Goal: Information Seeking & Learning: Learn about a topic

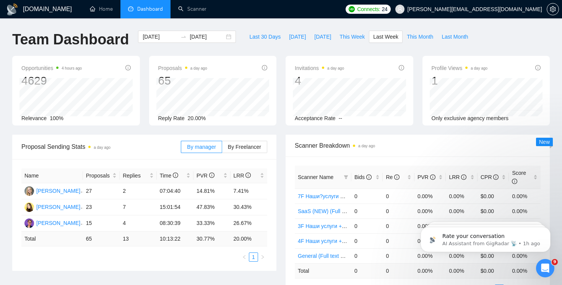
click at [142, 11] on span "Dashboard" at bounding box center [150, 9] width 26 height 7
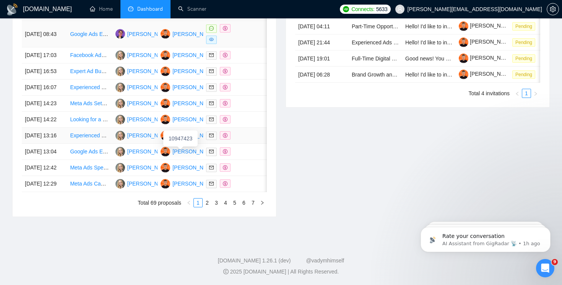
scroll to position [394, 0]
click at [204, 207] on link "2" at bounding box center [207, 203] width 8 height 8
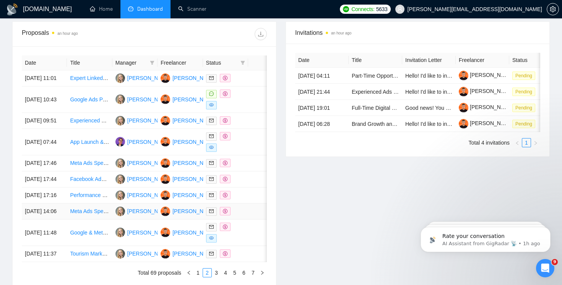
scroll to position [288, 0]
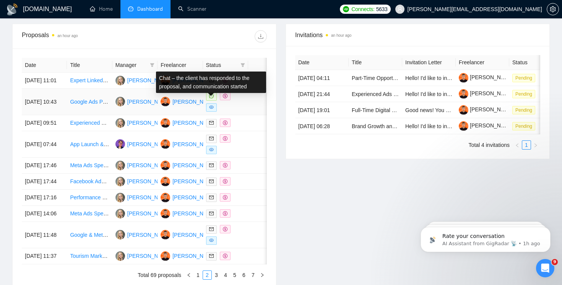
click at [208, 101] on span at bounding box center [211, 96] width 11 height 8
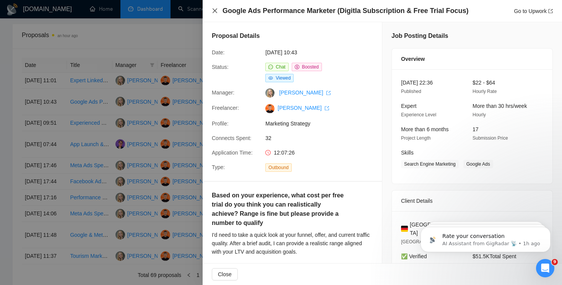
click at [217, 13] on icon "close" at bounding box center [215, 11] width 6 height 6
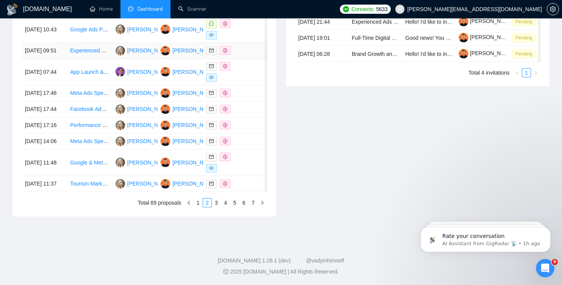
scroll to position [411, 0]
click at [218, 200] on link "3" at bounding box center [216, 203] width 8 height 8
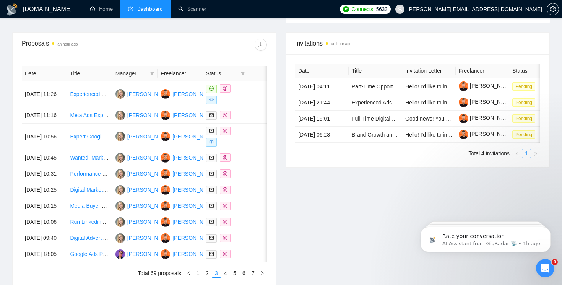
scroll to position [280, 0]
click at [208, 106] on td at bounding box center [225, 94] width 45 height 26
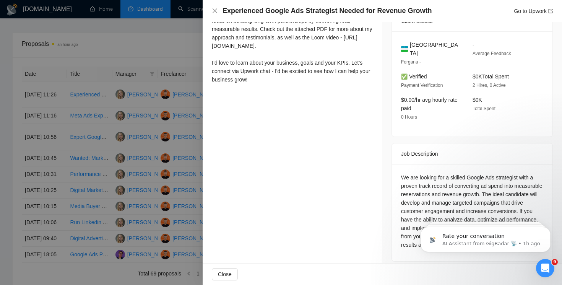
scroll to position [216, 0]
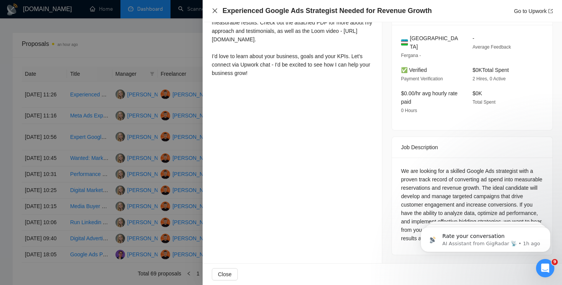
click at [214, 10] on icon "close" at bounding box center [215, 10] width 5 height 5
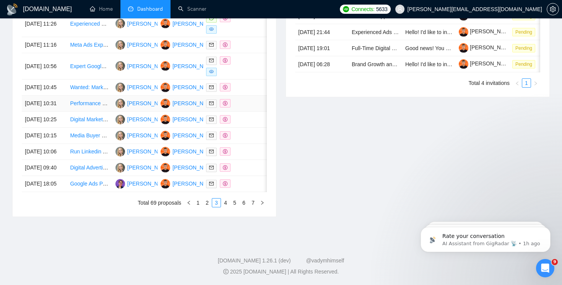
scroll to position [408, 0]
click at [225, 205] on link "4" at bounding box center [226, 203] width 8 height 8
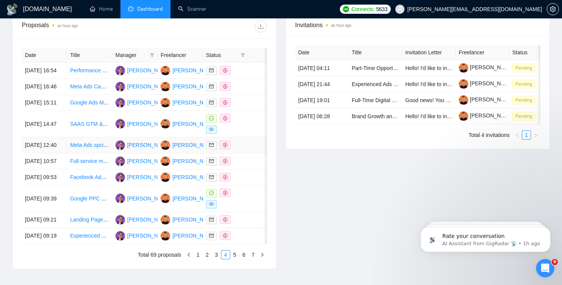
scroll to position [292, 0]
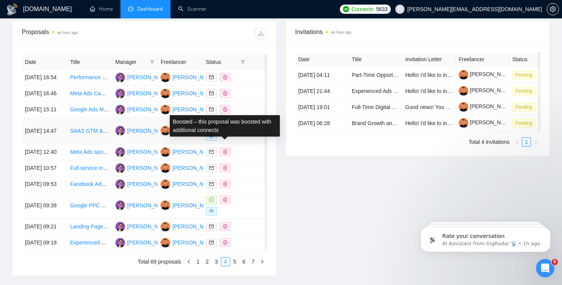
click at [225, 127] on icon "dollar" at bounding box center [225, 125] width 5 height 5
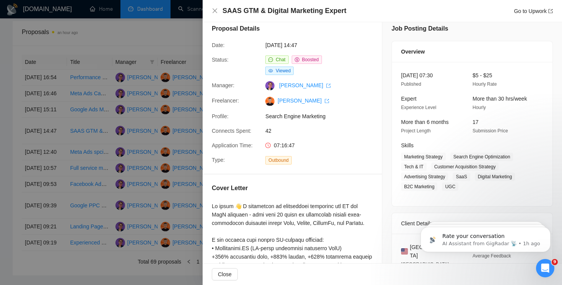
scroll to position [1, 0]
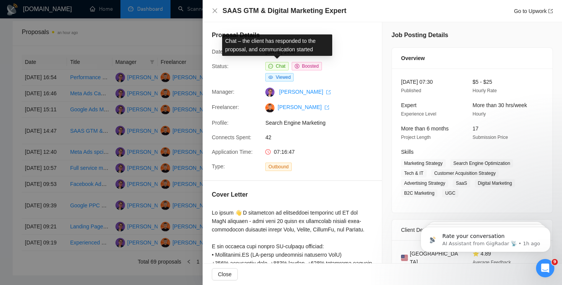
click at [275, 65] on span "Chat" at bounding box center [277, 66] width 23 height 8
click at [288, 67] on span "Chat" at bounding box center [277, 66] width 23 height 8
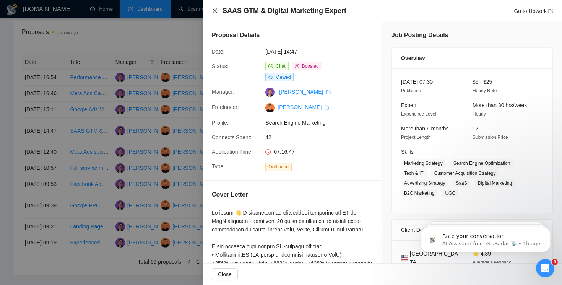
click at [215, 8] on icon "close" at bounding box center [215, 11] width 6 height 6
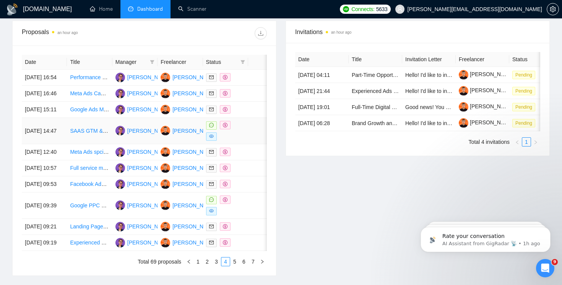
click at [210, 127] on icon "message" at bounding box center [211, 125] width 5 height 5
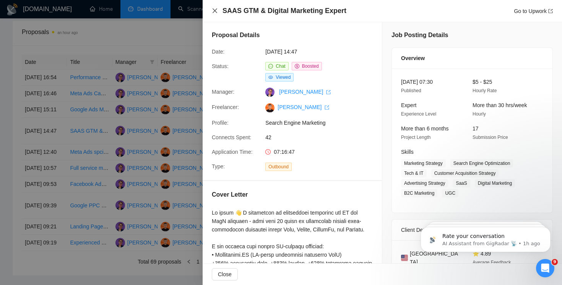
click at [217, 12] on icon "close" at bounding box center [215, 11] width 6 height 6
